Goal: Contribute content: Add original content to the website for others to see

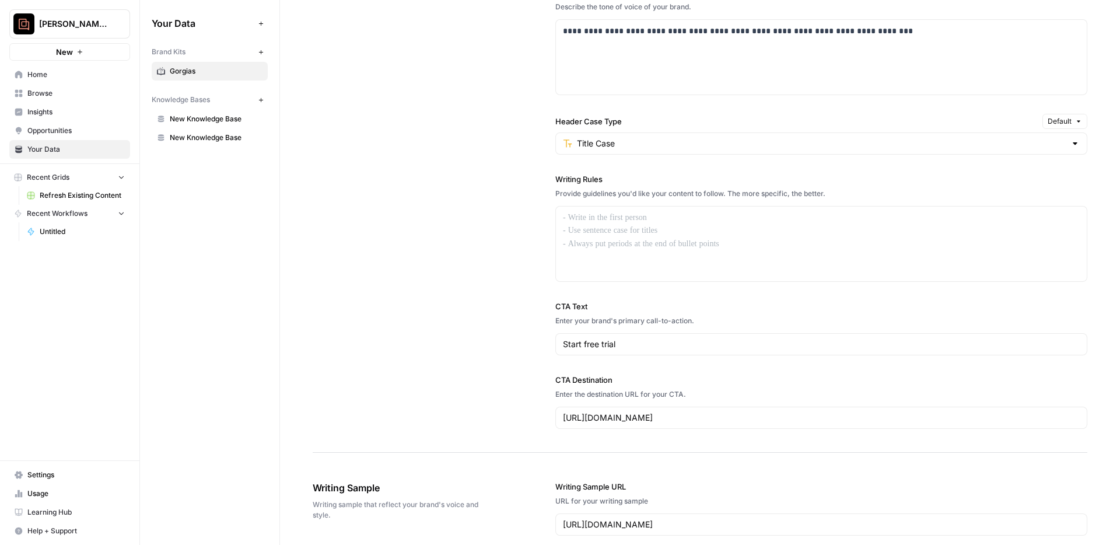
scroll to position [1421, 0]
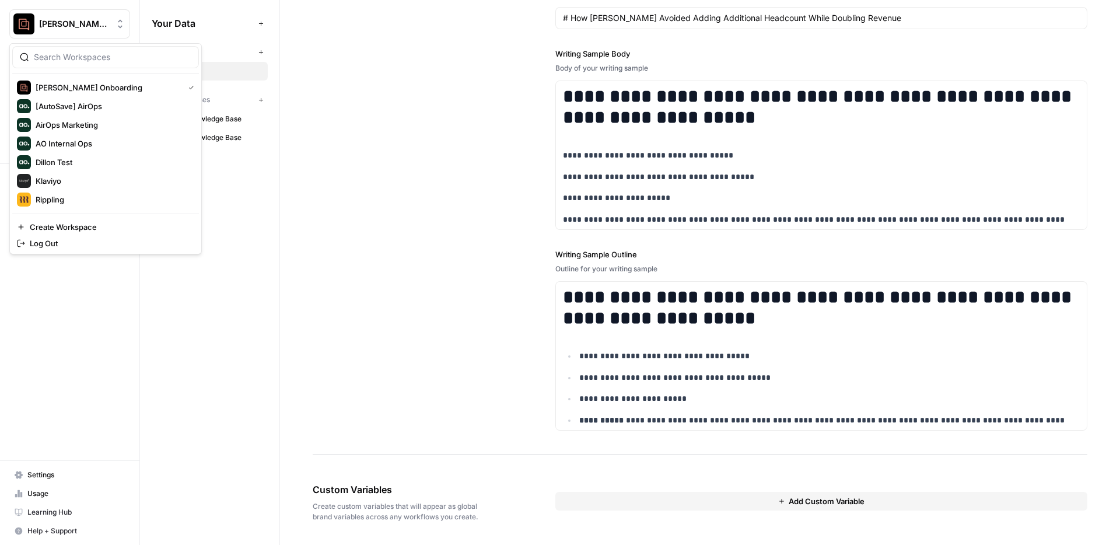
click at [77, 34] on button "[PERSON_NAME] Onboarding" at bounding box center [69, 23] width 121 height 29
click at [100, 183] on span "Klaviyo" at bounding box center [113, 181] width 154 height 12
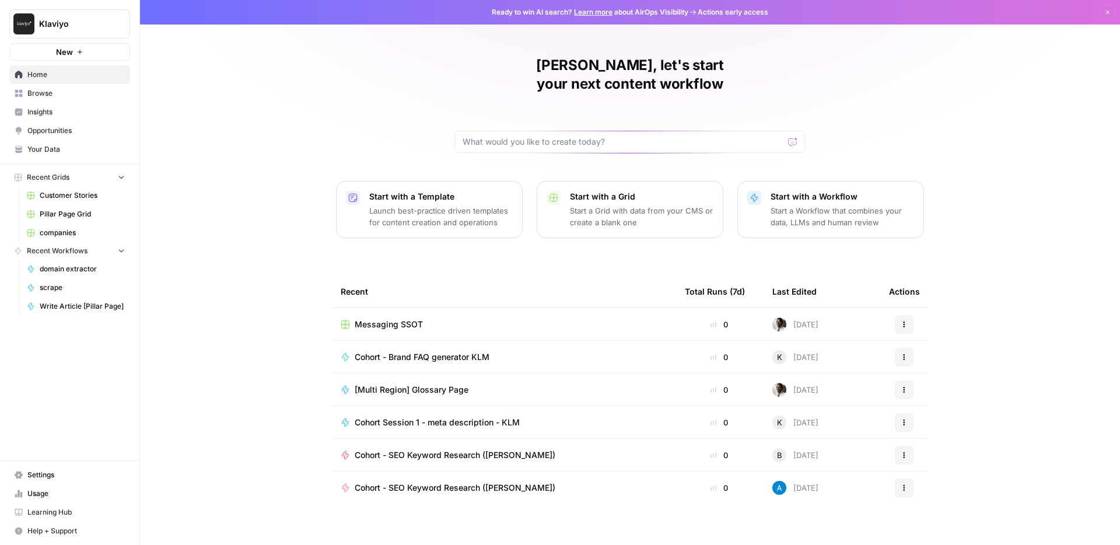
click at [70, 476] on span "Settings" at bounding box center [75, 475] width 97 height 11
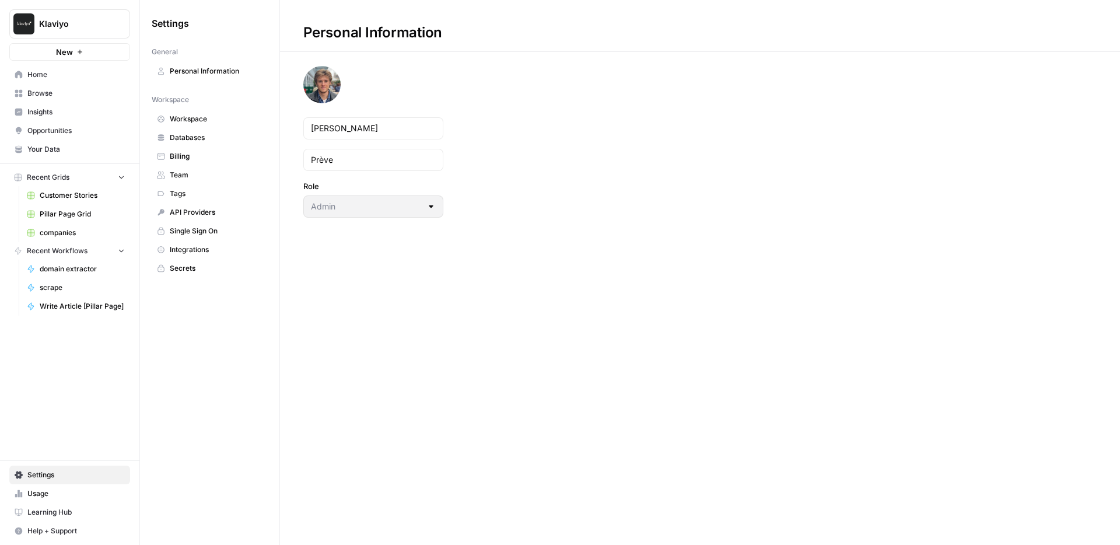
click at [57, 149] on span "Your Data" at bounding box center [75, 149] width 97 height 11
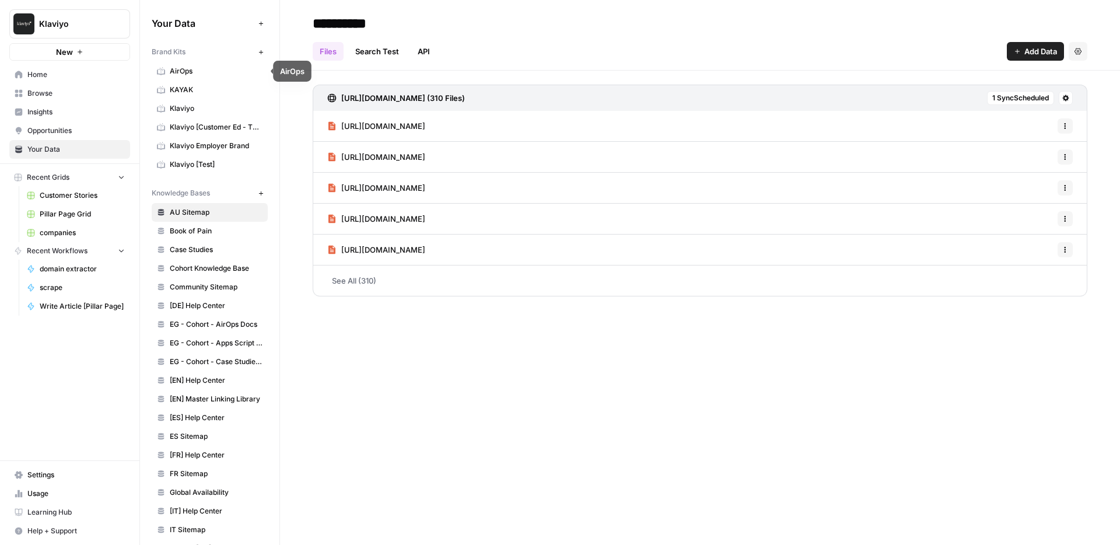
click at [182, 71] on span "AirOps" at bounding box center [216, 71] width 93 height 11
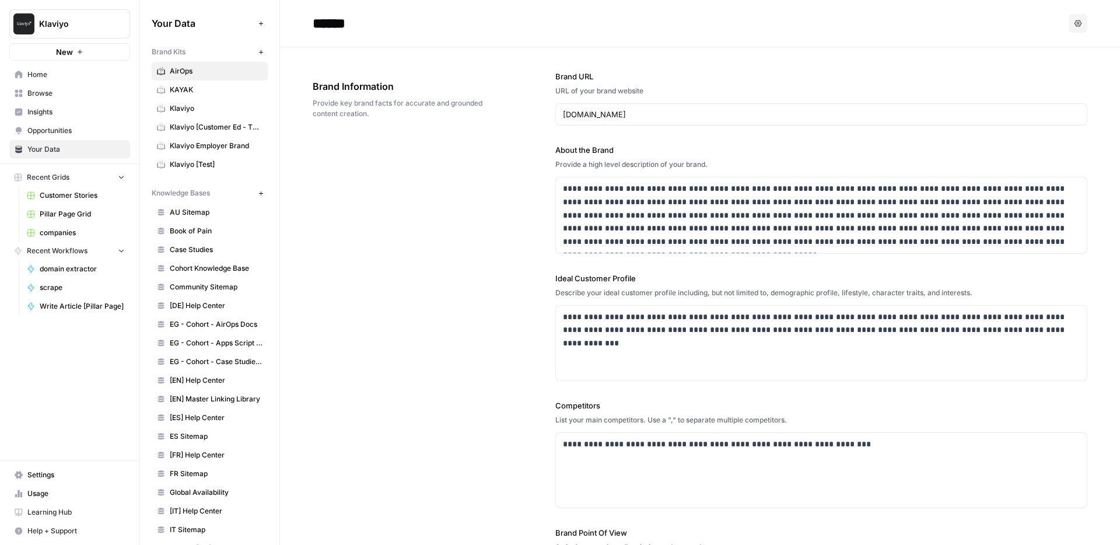
click at [193, 166] on span "Klaviyo [Test]" at bounding box center [216, 164] width 93 height 11
click at [207, 111] on span "Klaviyo" at bounding box center [216, 108] width 93 height 11
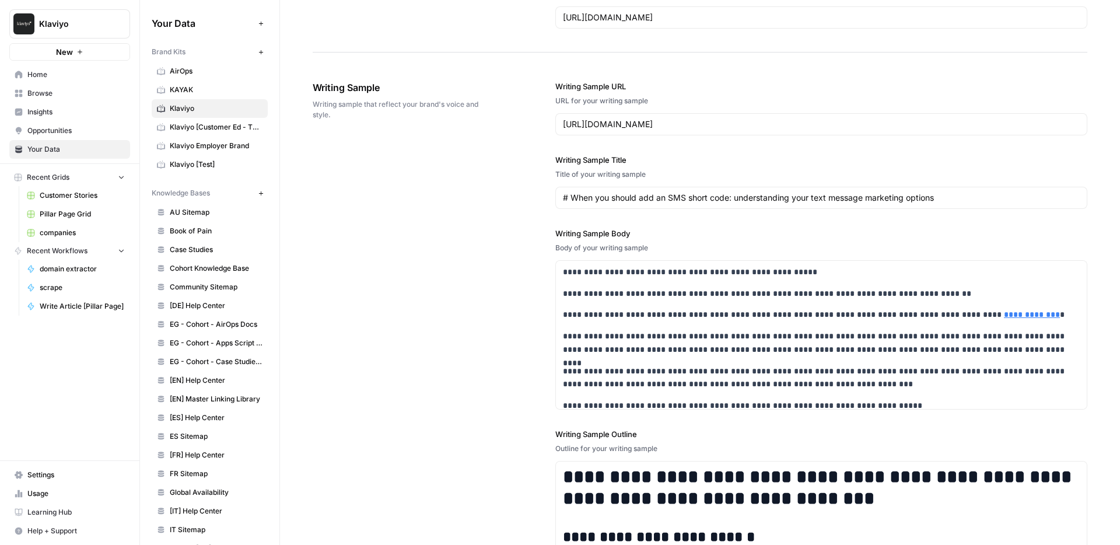
scroll to position [2017, 0]
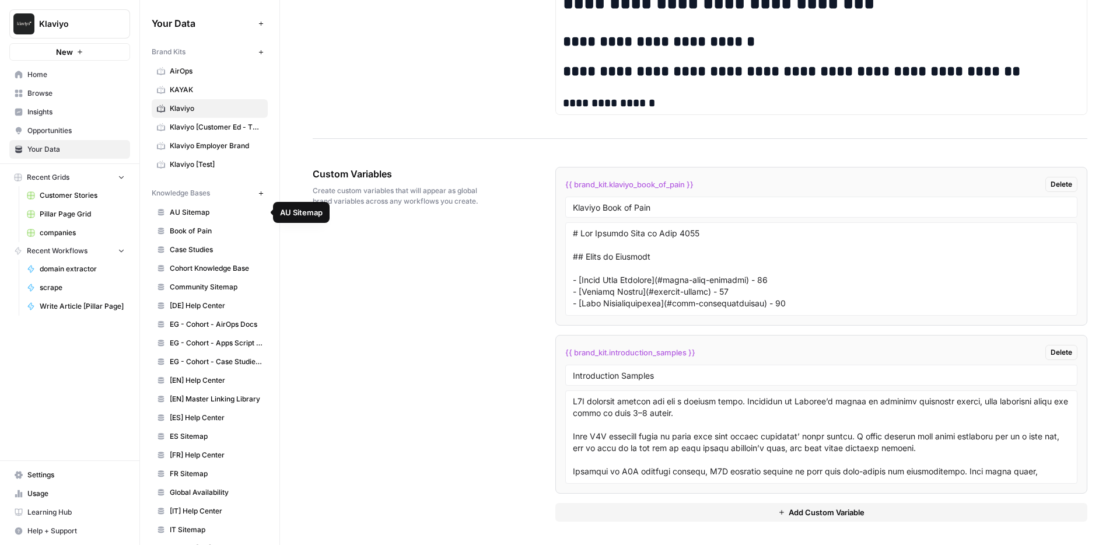
click at [200, 219] on link "AU Sitemap" at bounding box center [210, 212] width 116 height 19
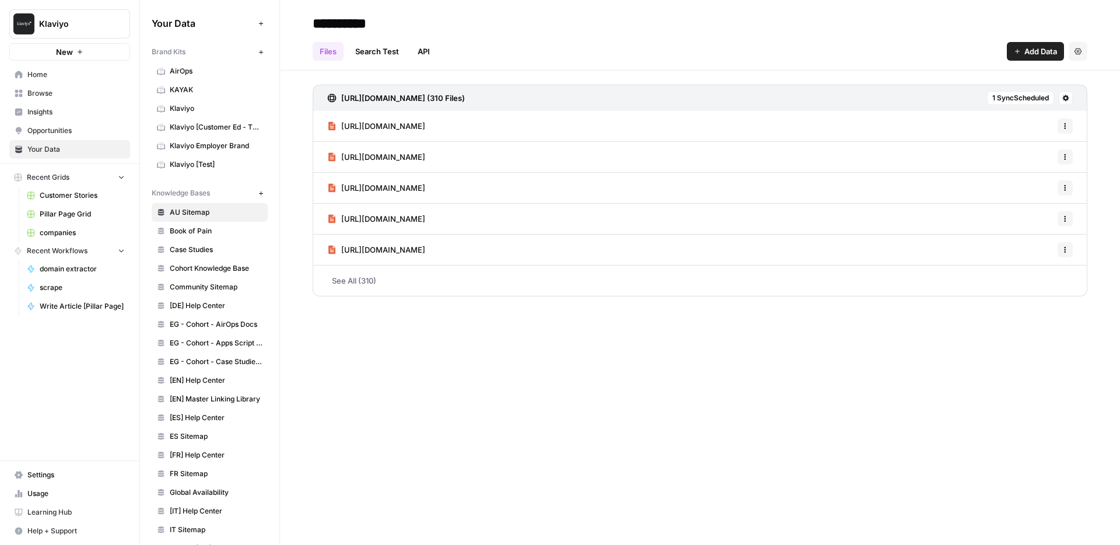
click at [191, 236] on link "Book of Pain" at bounding box center [210, 231] width 116 height 19
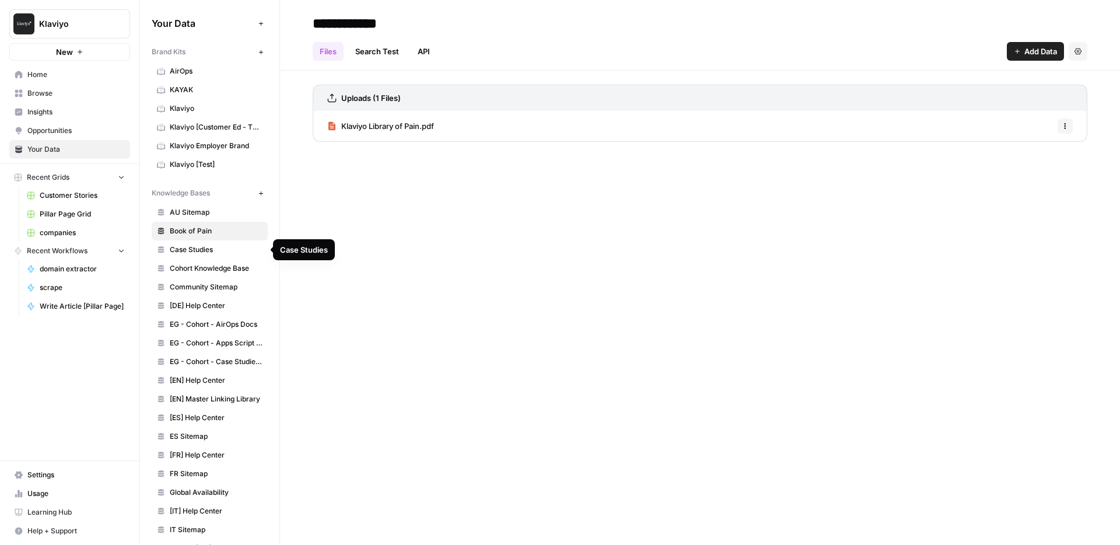
click at [194, 255] on link "Case Studies" at bounding box center [210, 249] width 116 height 19
click at [196, 265] on span "Cohort Knowledge Base" at bounding box center [216, 268] width 93 height 11
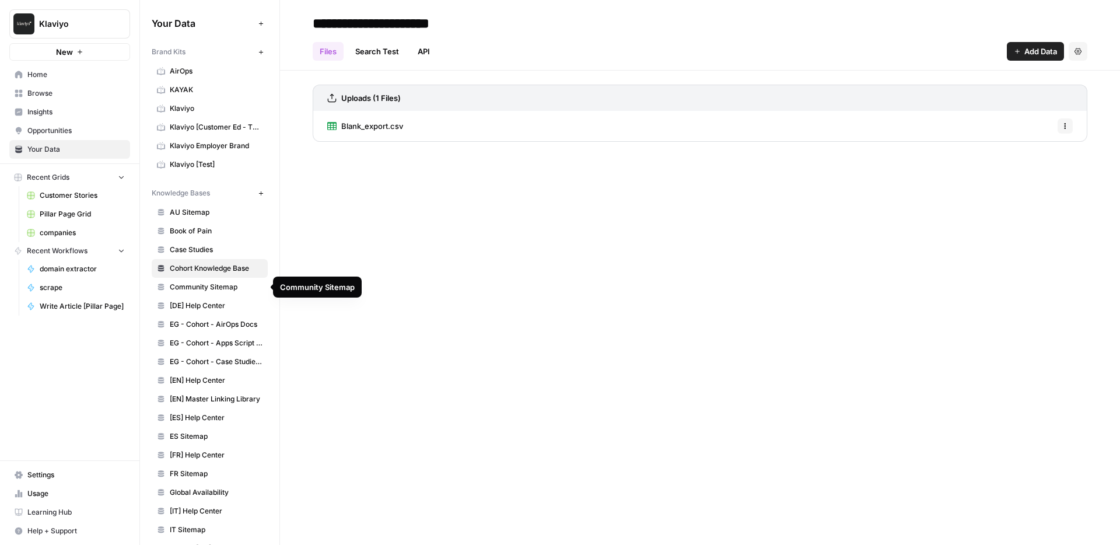
click at [197, 280] on link "Community Sitemap" at bounding box center [210, 287] width 116 height 19
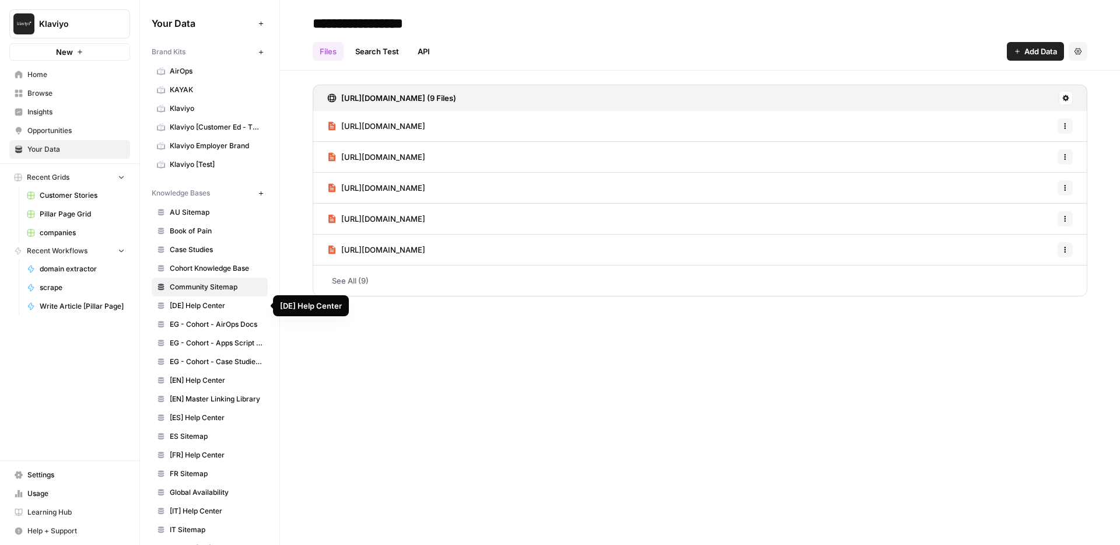
click at [196, 301] on span "[DE] Help Center" at bounding box center [216, 306] width 93 height 11
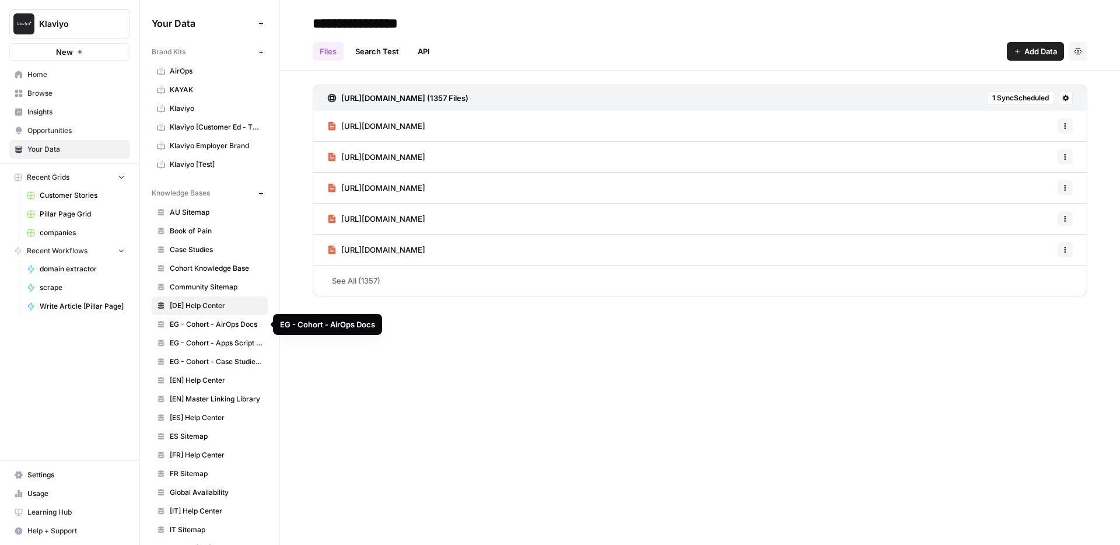
click at [189, 329] on span "EG - Cohort - AirOps Docs" at bounding box center [216, 324] width 93 height 11
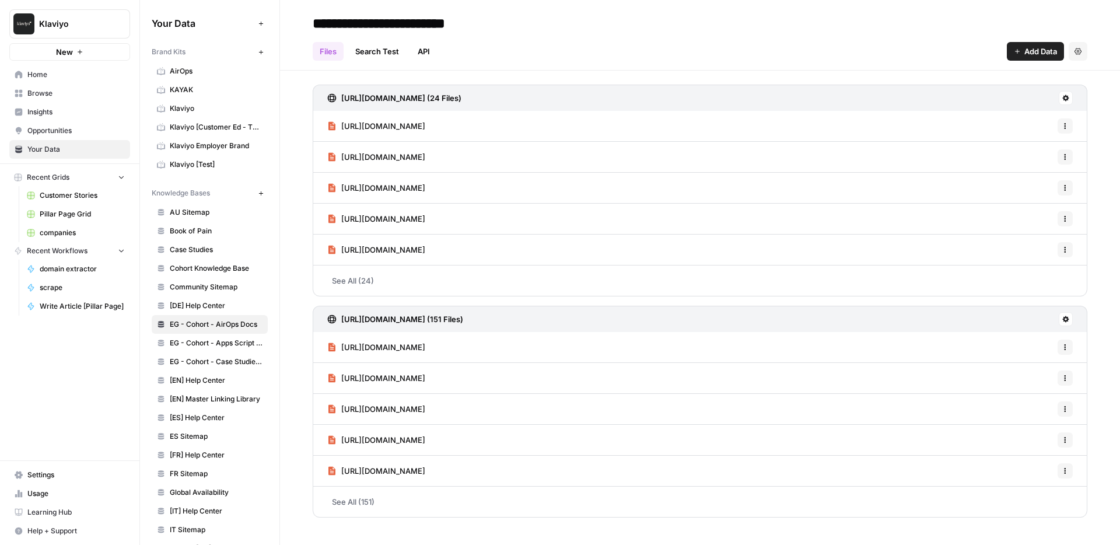
click at [235, 345] on span "EG - Cohort - Apps Script + Workspace Playbook" at bounding box center [216, 343] width 93 height 11
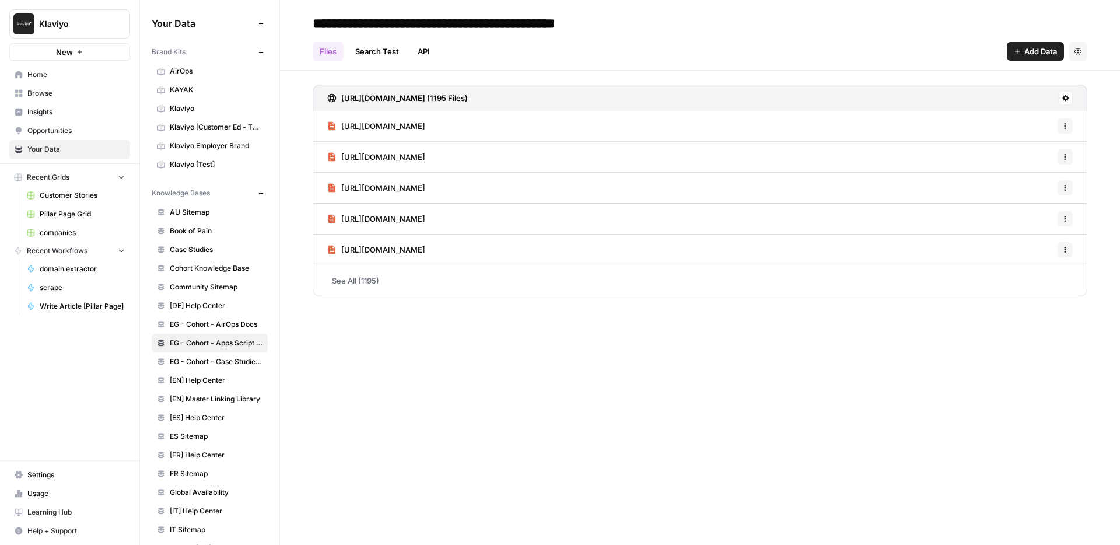
click at [223, 383] on span "[EN] Help Center" at bounding box center [216, 380] width 93 height 11
click at [470, 101] on h3 "https://help.klaviyo.com/hc/en-us/sitemap.xml (1052 Files)" at bounding box center [405, 98] width 128 height 12
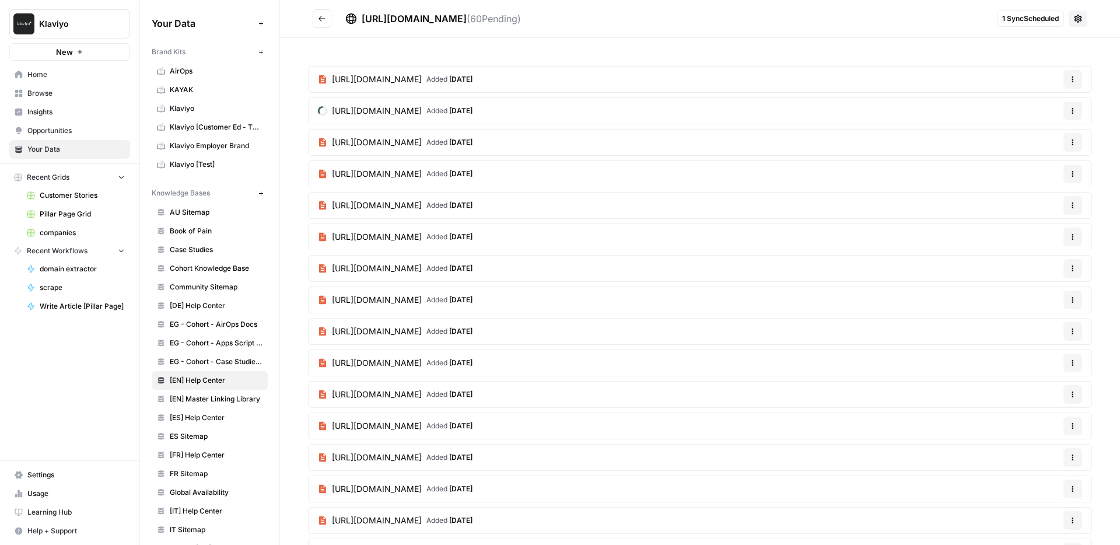
click at [317, 19] on button "Go back" at bounding box center [322, 18] width 19 height 19
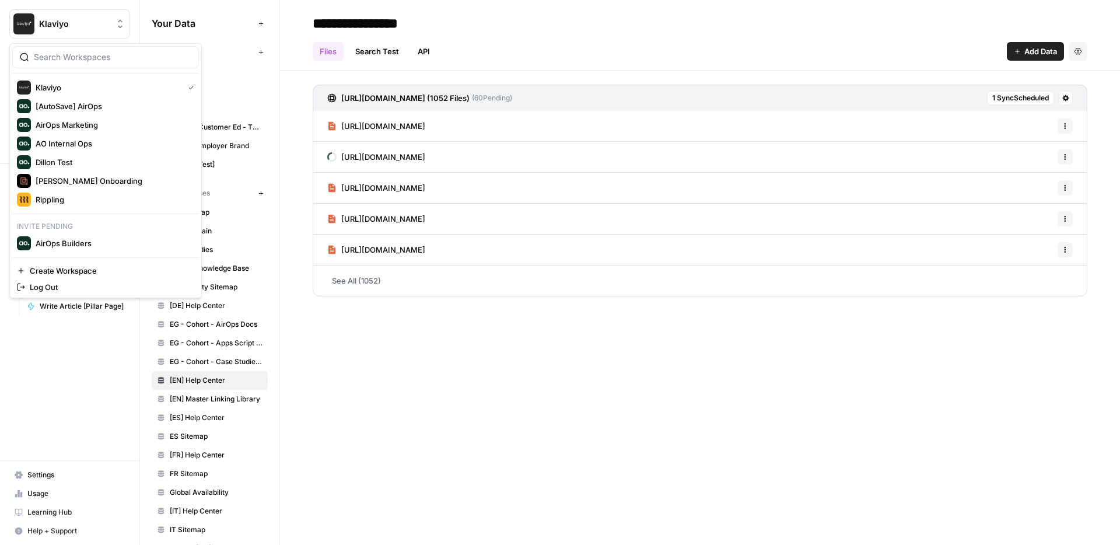
click at [33, 18] on img "Workspace: Klaviyo" at bounding box center [23, 23] width 21 height 21
click at [82, 180] on span "Rafaël Onboarding" at bounding box center [113, 181] width 154 height 12
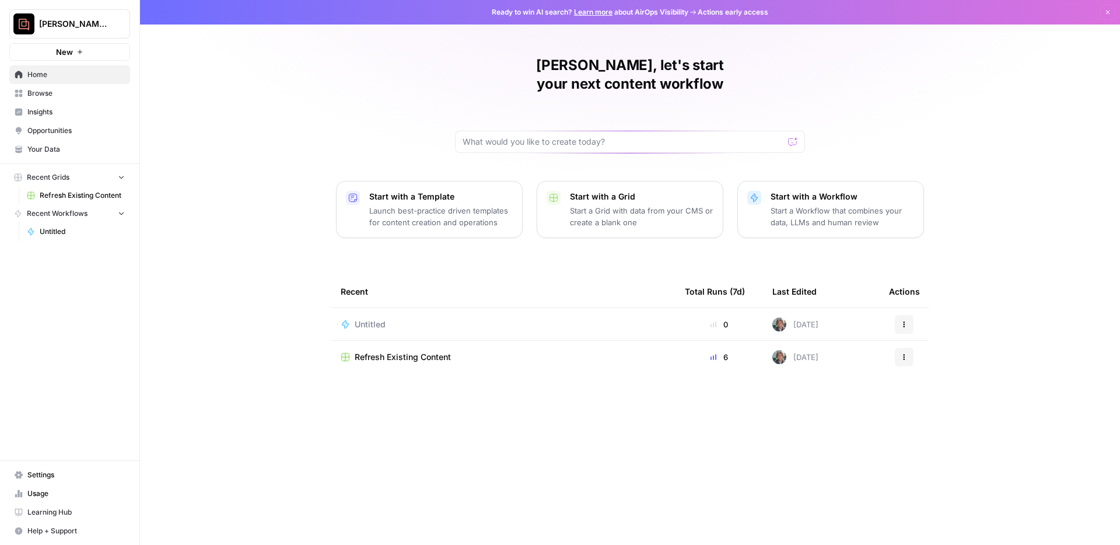
click at [64, 148] on span "Your Data" at bounding box center [75, 149] width 97 height 11
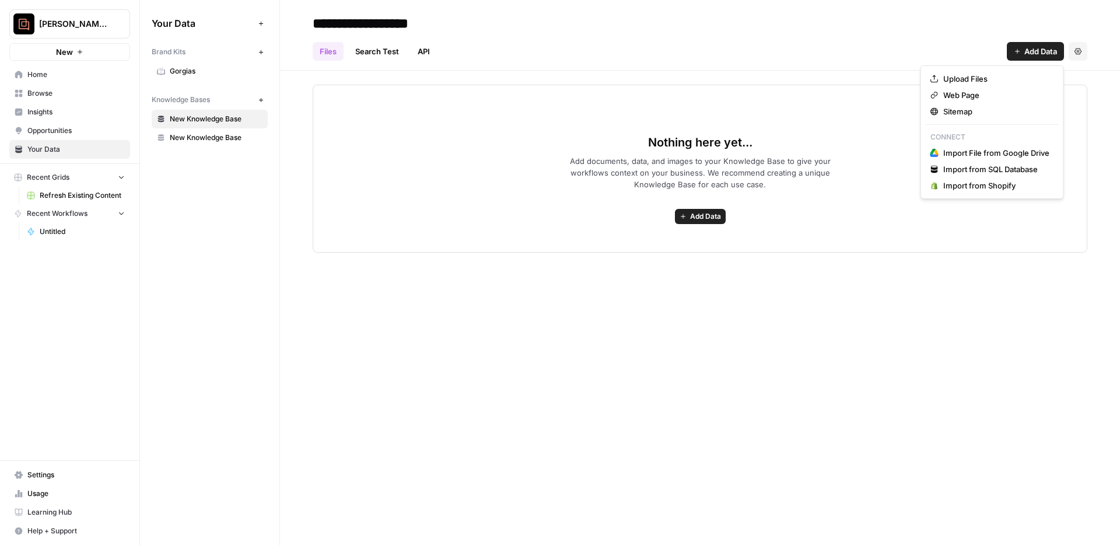
click at [1028, 53] on span "Add Data" at bounding box center [1041, 52] width 33 height 12
click at [965, 109] on span "Sitemap" at bounding box center [997, 112] width 106 height 12
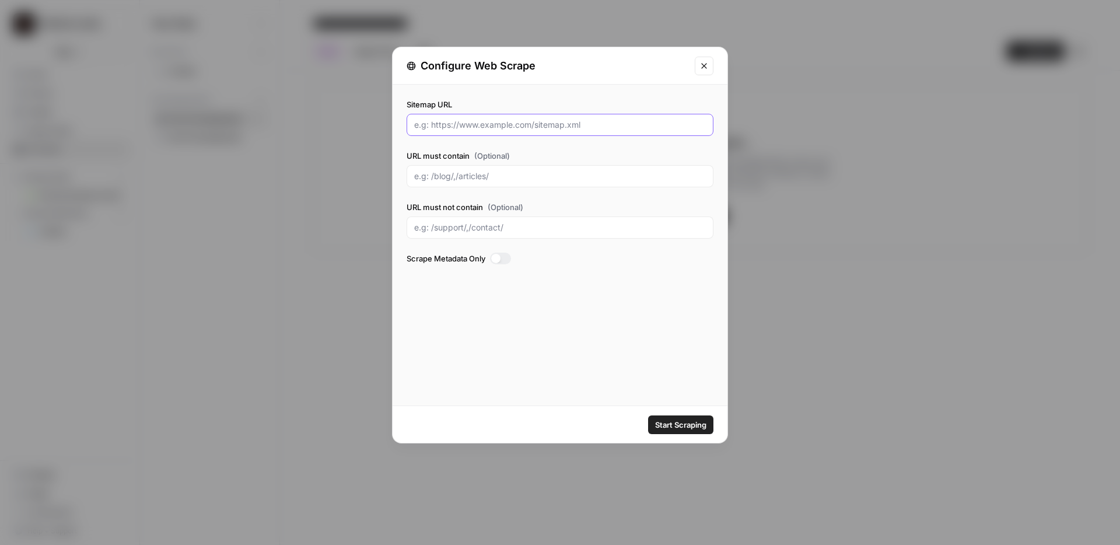
click at [521, 130] on input "Sitemap URL" at bounding box center [560, 125] width 292 height 12
paste input "https://www.gorgias.com/"
type input "https://www.gorgias.com/"
click at [499, 260] on div at bounding box center [495, 258] width 9 height 9
click at [499, 260] on div at bounding box center [500, 259] width 21 height 12
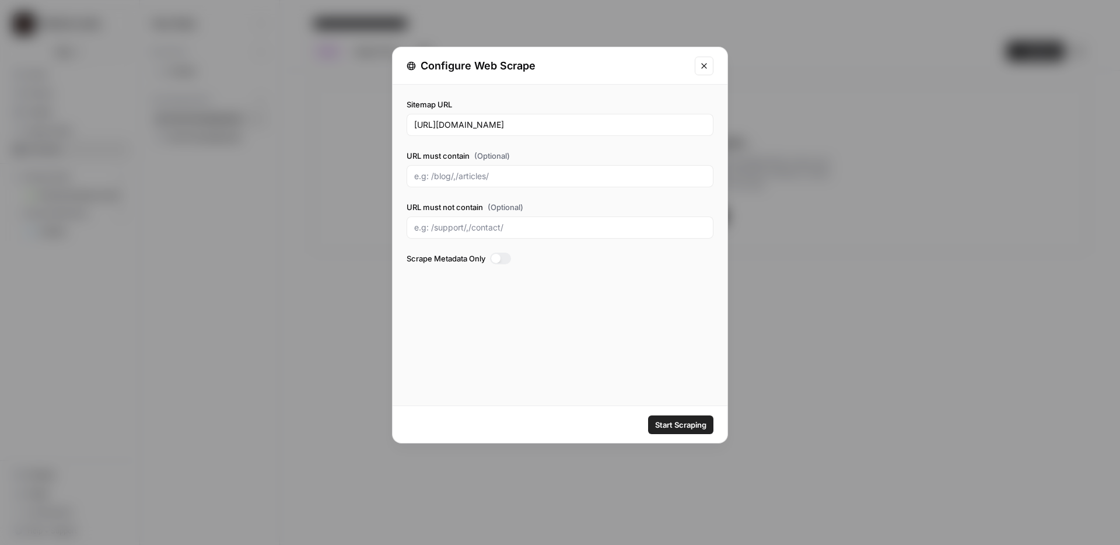
click at [701, 60] on button "Close modal" at bounding box center [704, 66] width 19 height 19
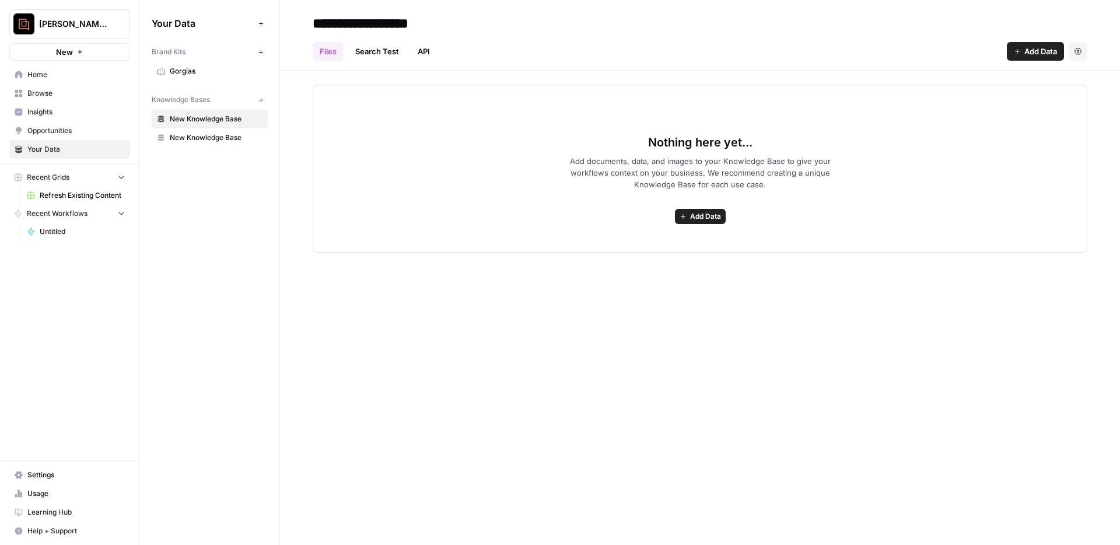
click at [1083, 46] on button "Settings" at bounding box center [1078, 51] width 19 height 19
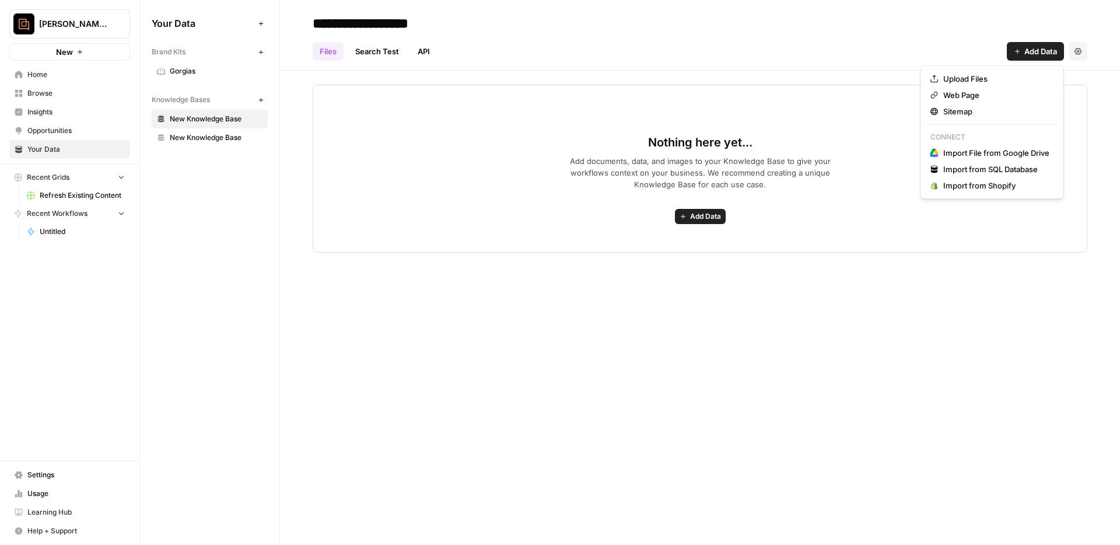
click at [1054, 43] on button "Add Data" at bounding box center [1035, 51] width 57 height 19
click at [987, 155] on span "Import File from Google Drive" at bounding box center [997, 153] width 106 height 12
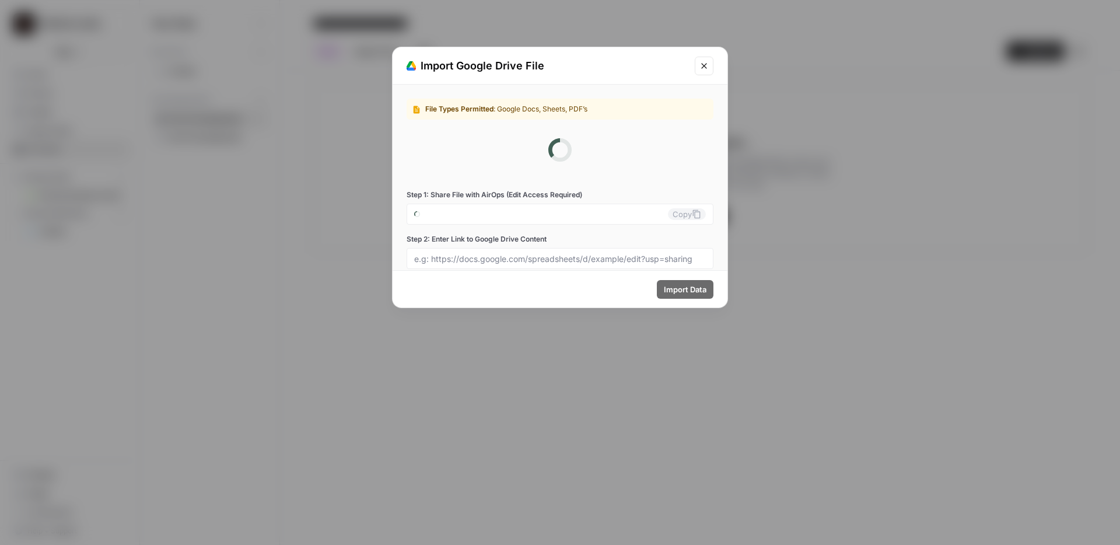
type input "rafael-onboarding-0-utj8ug3xnt@airops.iam.gserviceaccount.com"
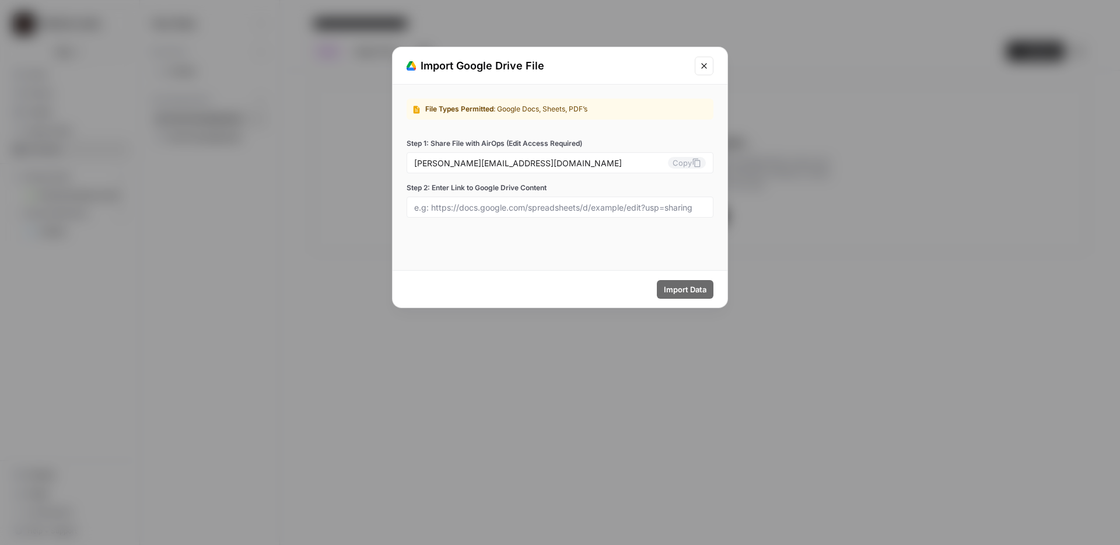
click at [705, 60] on button "Close modal" at bounding box center [704, 66] width 19 height 19
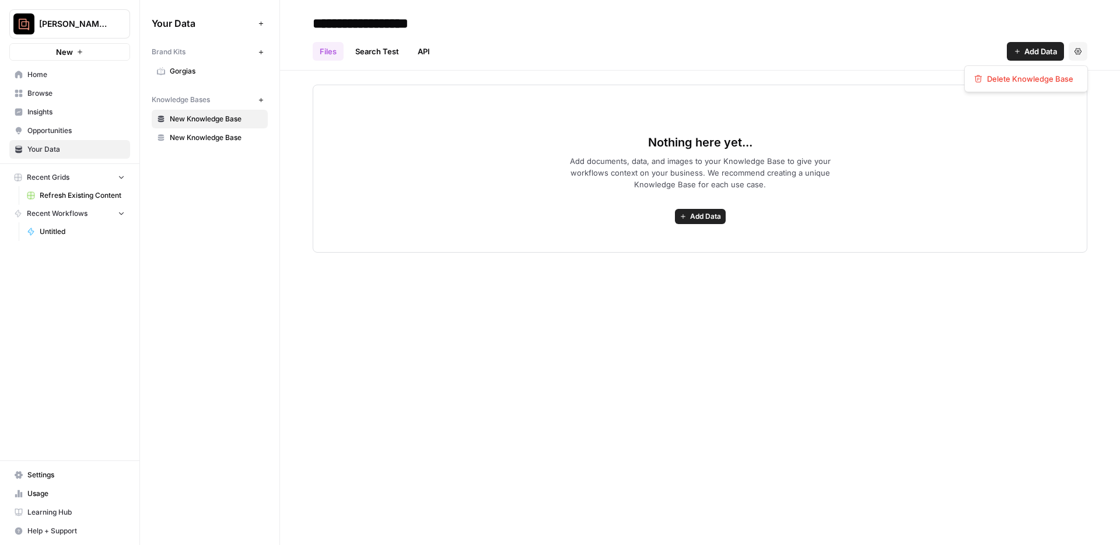
click at [1072, 46] on button "Settings" at bounding box center [1078, 51] width 19 height 19
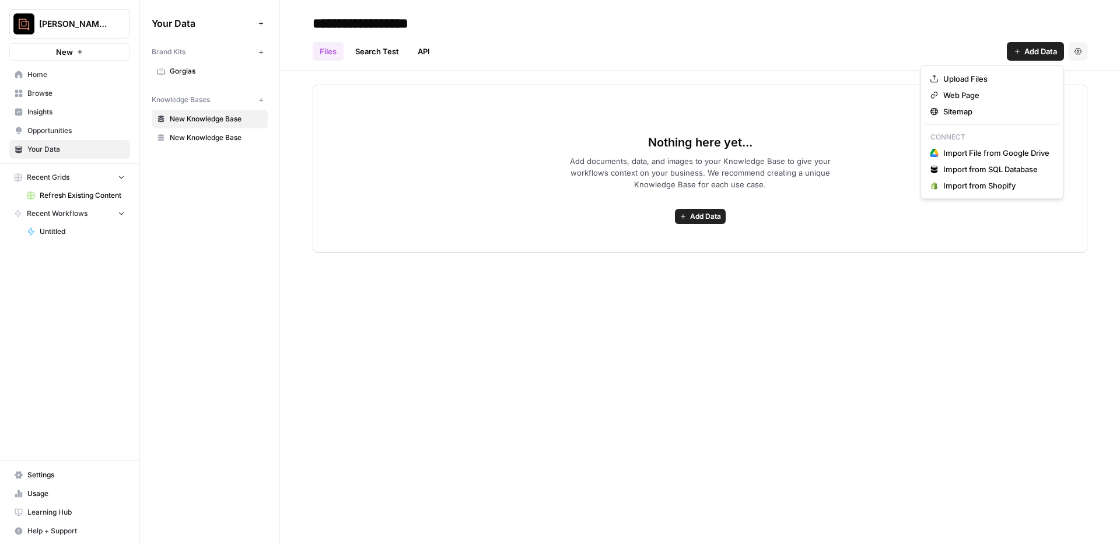
click at [1033, 46] on span "Add Data" at bounding box center [1041, 52] width 33 height 12
click at [970, 95] on span "Web Page" at bounding box center [997, 95] width 106 height 12
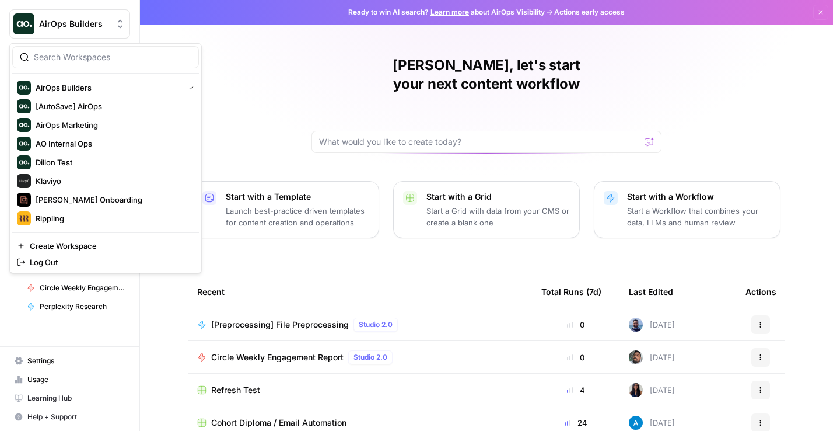
click at [108, 16] on button "AirOps Builders" at bounding box center [69, 23] width 121 height 29
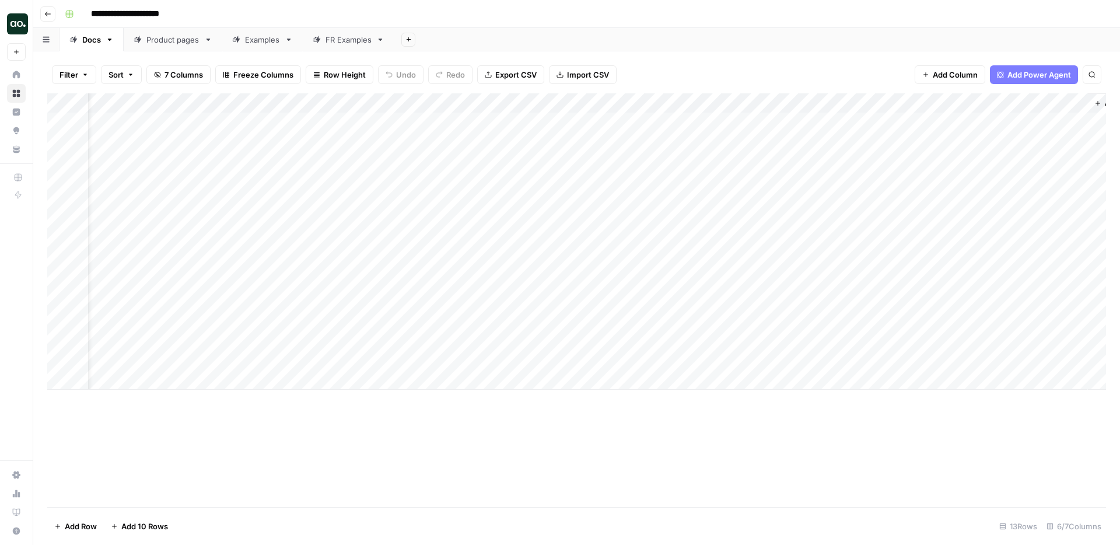
scroll to position [0, 85]
